Goal: Navigation & Orientation: Find specific page/section

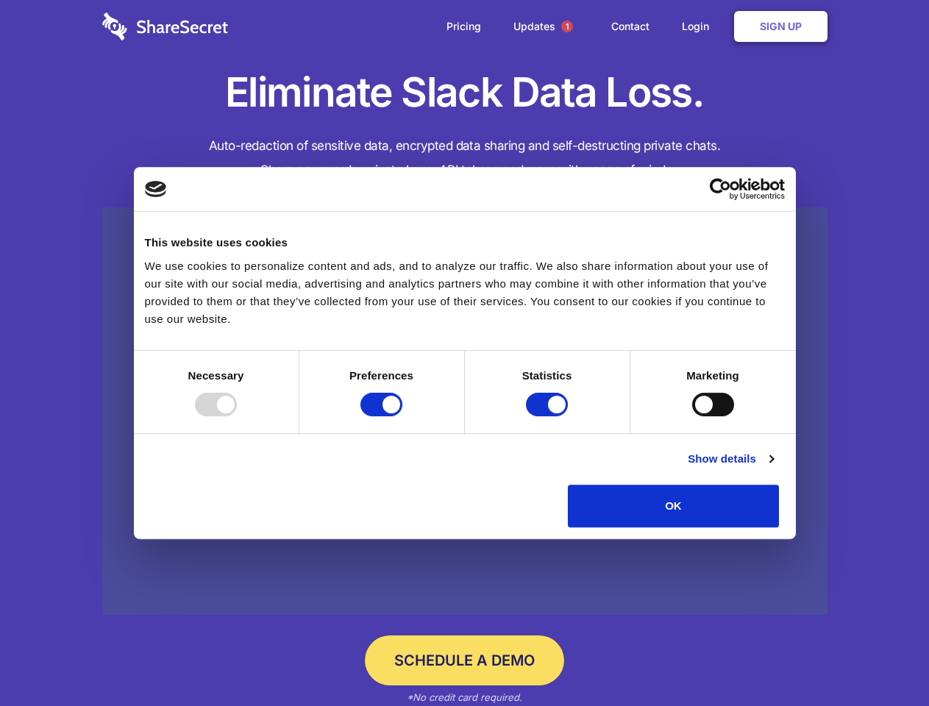
click at [237, 416] on div at bounding box center [216, 405] width 42 height 24
click at [402, 416] on input "Preferences" at bounding box center [381, 405] width 42 height 24
checkbox input "false"
click at [549, 416] on input "Statistics" at bounding box center [547, 405] width 42 height 24
checkbox input "false"
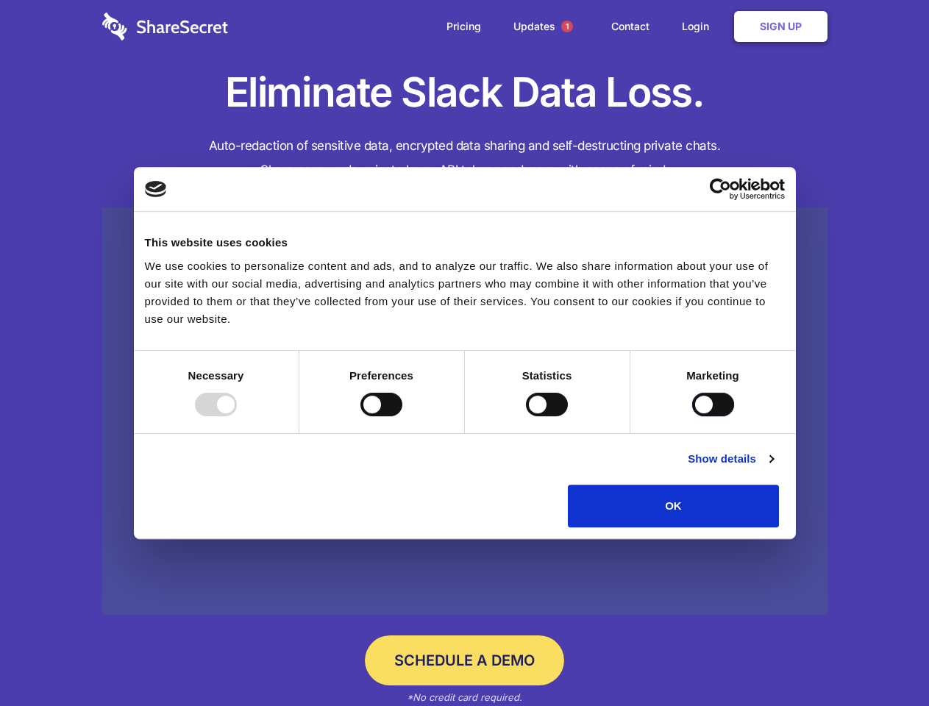
click at [692, 416] on input "Marketing" at bounding box center [713, 405] width 42 height 24
checkbox input "true"
click at [773, 468] on link "Show details" at bounding box center [730, 459] width 85 height 18
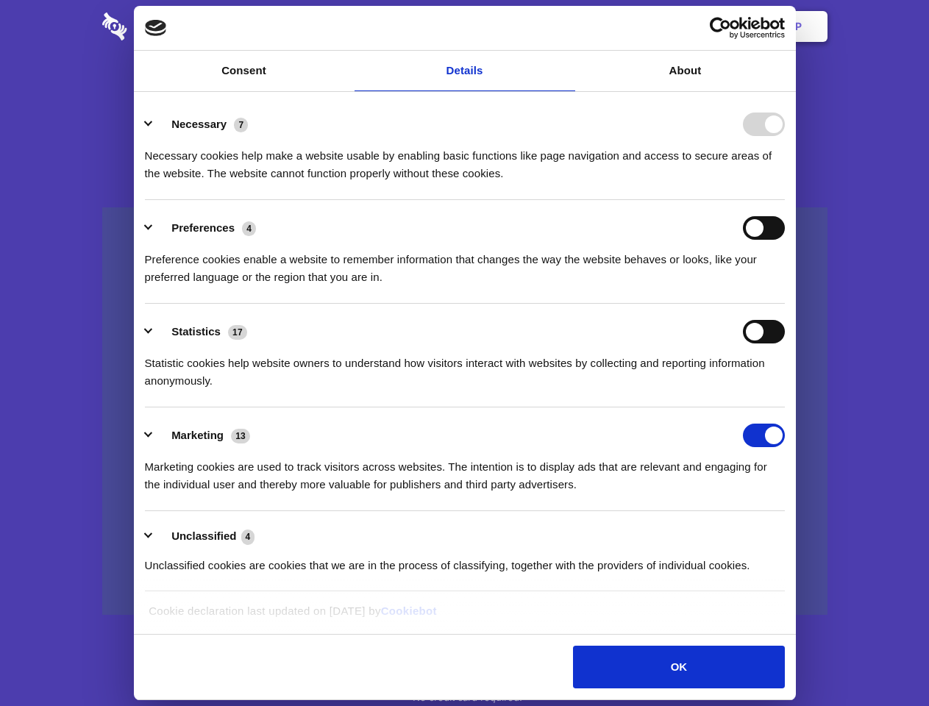
click at [785, 200] on li "Necessary 7 Necessary cookies help make a website usable by enabling basic func…" at bounding box center [465, 148] width 640 height 104
click at [566, 26] on span "1" at bounding box center [567, 27] width 12 height 12
